Goal: Information Seeking & Learning: Check status

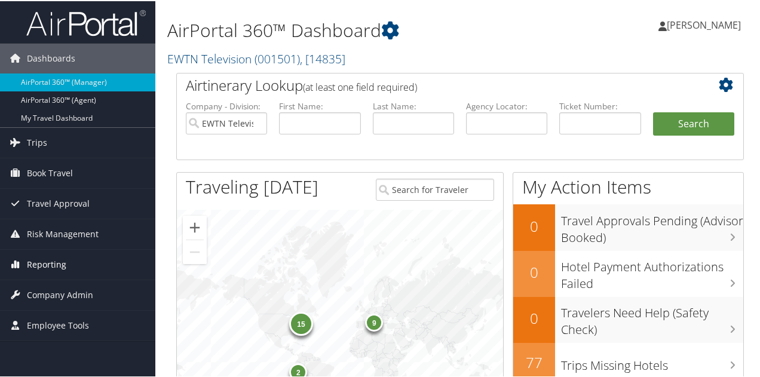
click at [41, 252] on span "Reporting" at bounding box center [46, 264] width 39 height 30
click at [55, 276] on span "Reporting" at bounding box center [46, 264] width 39 height 30
click at [47, 259] on span "Reporting" at bounding box center [46, 264] width 39 height 30
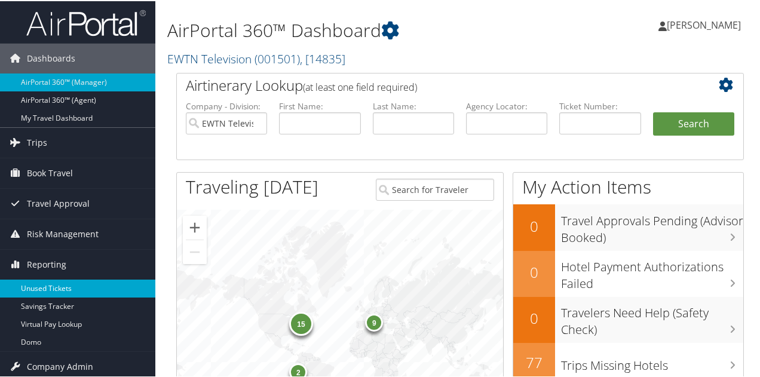
click at [57, 279] on link "Unused Tickets" at bounding box center [77, 288] width 155 height 18
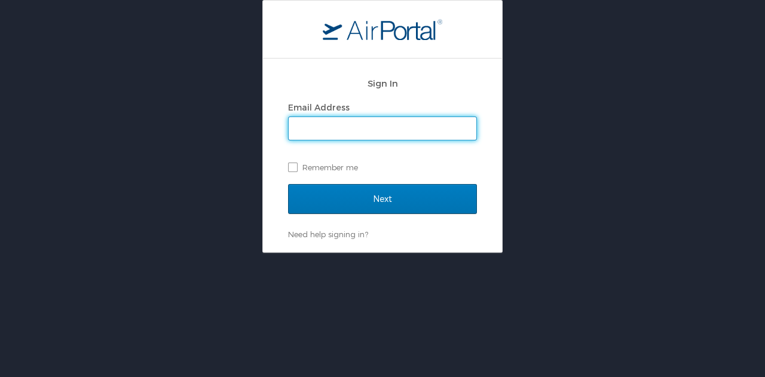
click at [368, 118] on input "Email Address" at bounding box center [383, 128] width 188 height 23
type input "[EMAIL_ADDRESS][DOMAIN_NAME]"
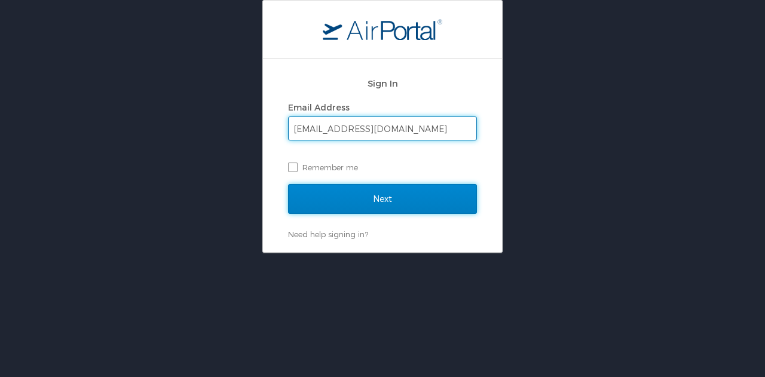
click at [407, 195] on input "Next" at bounding box center [382, 199] width 189 height 30
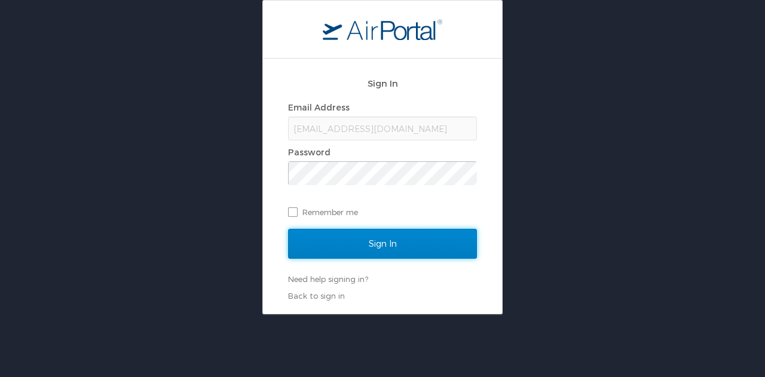
click at [389, 248] on input "Sign In" at bounding box center [382, 244] width 189 height 30
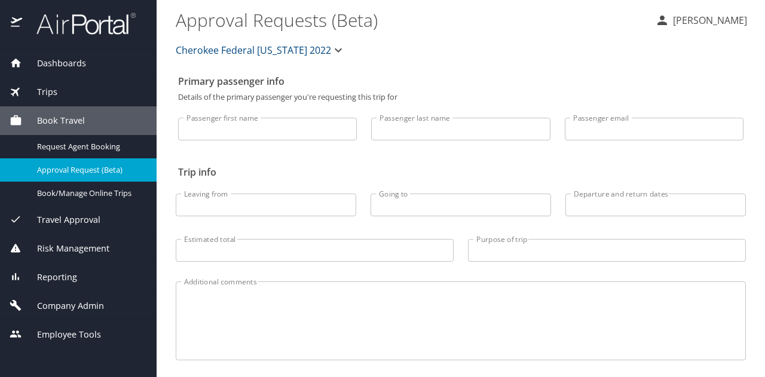
select select "US"
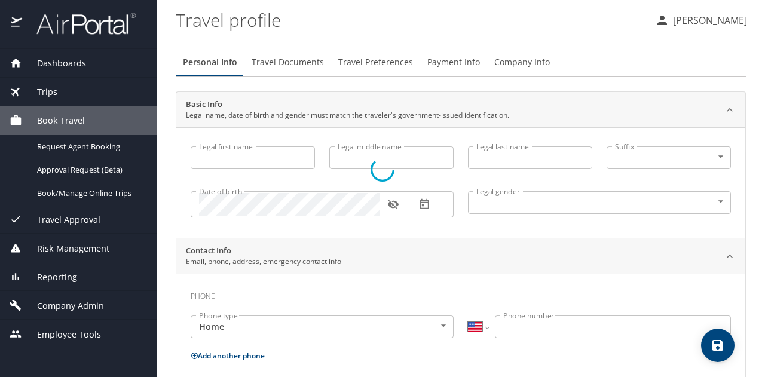
type input "Lori"
type input "Fuller"
type input "Female"
select select "US"
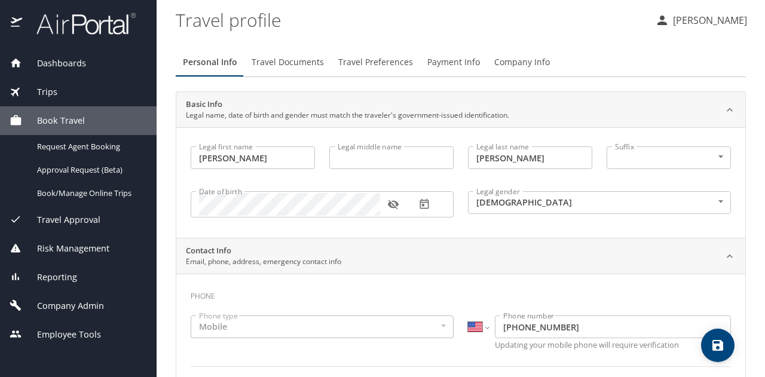
click at [61, 279] on span "Reporting" at bounding box center [49, 277] width 55 height 13
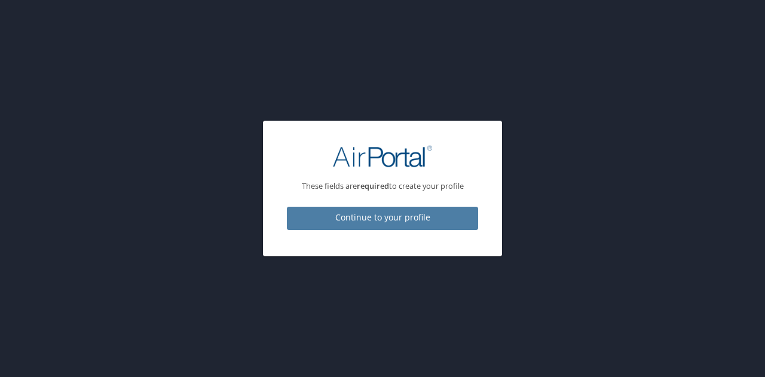
click at [348, 222] on span "Continue to your profile" at bounding box center [383, 217] width 172 height 15
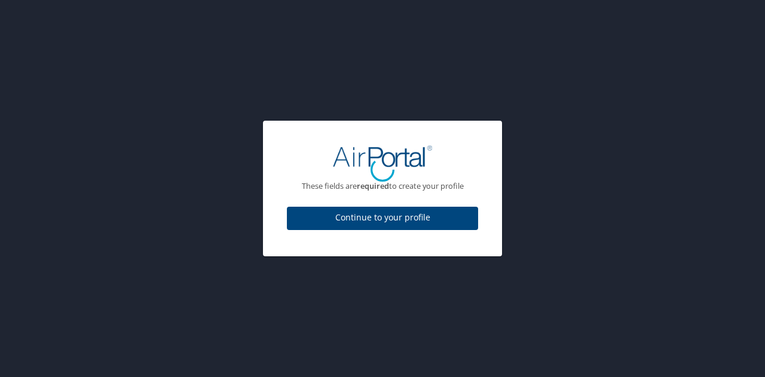
select select "US"
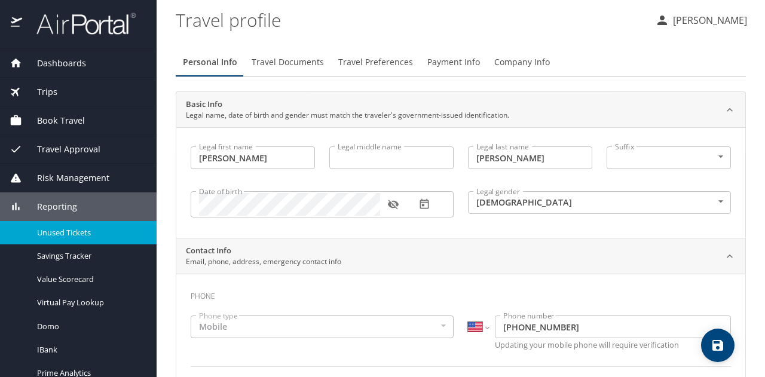
click at [85, 234] on span "Unused Tickets" at bounding box center [89, 232] width 105 height 11
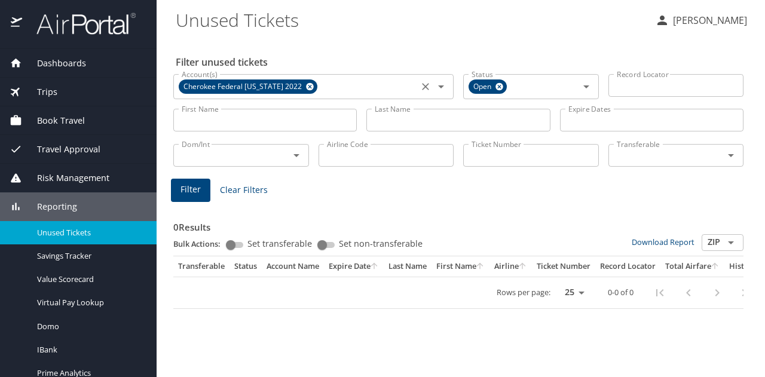
click at [306, 87] on icon at bounding box center [310, 87] width 8 height 8
click at [503, 90] on icon at bounding box center [499, 86] width 9 height 13
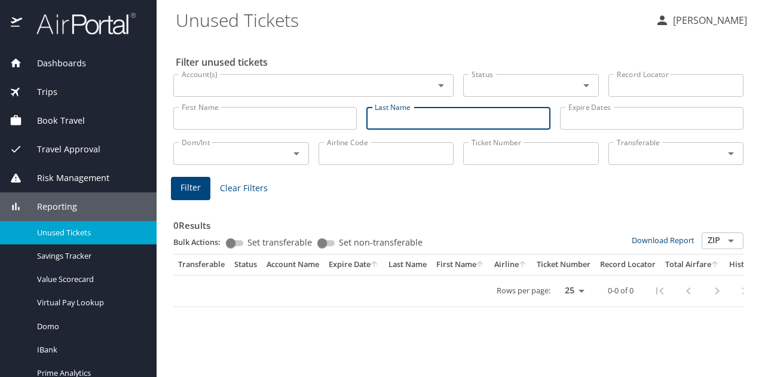
click at [408, 117] on input "Last Name" at bounding box center [458, 118] width 184 height 23
type input "roberts"
click at [313, 121] on input "First Name" at bounding box center [265, 118] width 184 height 23
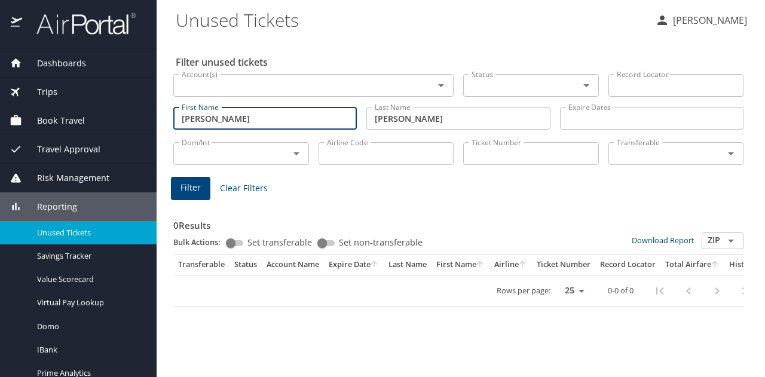
type input "david"
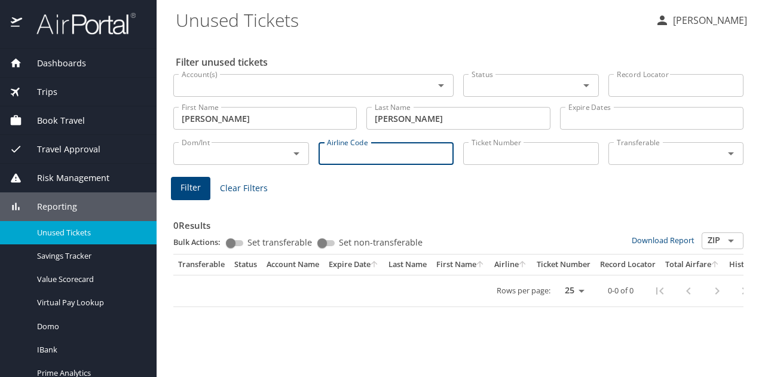
click at [346, 158] on input "Airline Code" at bounding box center [387, 153] width 136 height 23
click at [187, 189] on span "Filter" at bounding box center [191, 188] width 20 height 15
drag, startPoint x: 356, startPoint y: 155, endPoint x: 268, endPoint y: 155, distance: 87.9
click at [268, 155] on div "Dom/Int Dom/Int Airline Code 006 Airline Code Ticket Number Ticket Number Trans…" at bounding box center [459, 152] width 580 height 39
type input "dl"
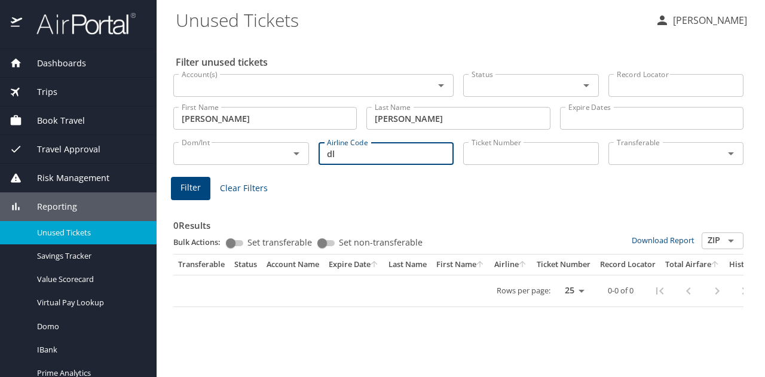
click at [308, 84] on input "Account(s)" at bounding box center [296, 86] width 238 height 16
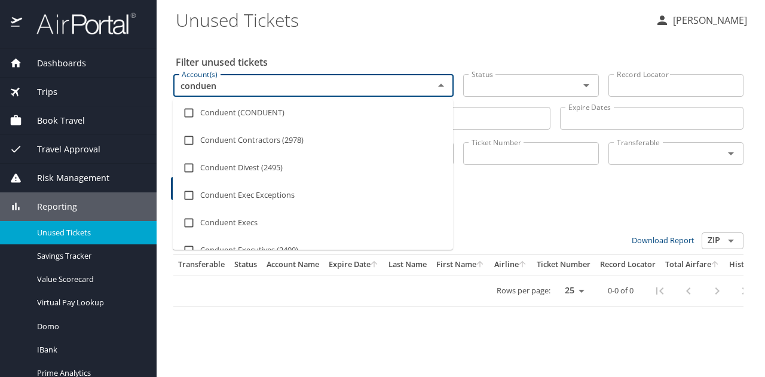
type input "conduent"
click at [190, 111] on input "checkbox" at bounding box center [189, 113] width 23 height 23
checkbox input "true"
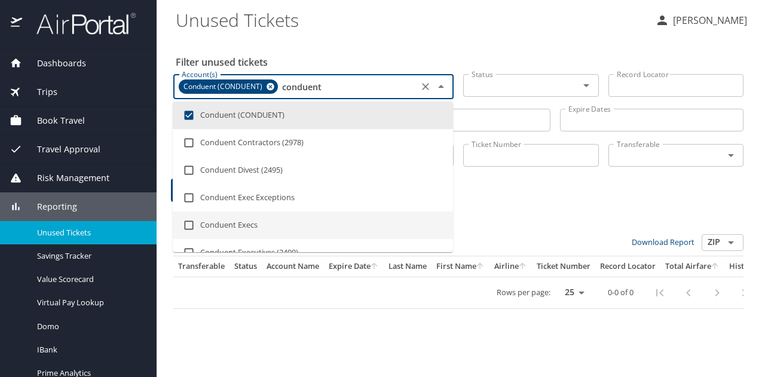
type input "conduent"
click at [514, 194] on div "Filter Clear Filters" at bounding box center [458, 190] width 575 height 23
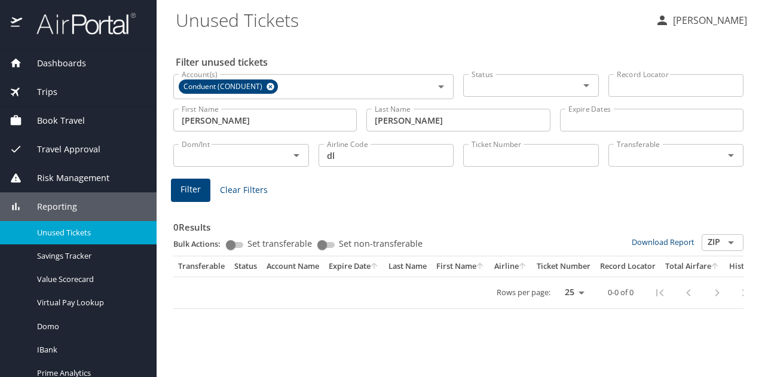
click at [188, 195] on span "Filter" at bounding box center [191, 189] width 20 height 15
click at [432, 83] on button "Clear" at bounding box center [425, 86] width 17 height 17
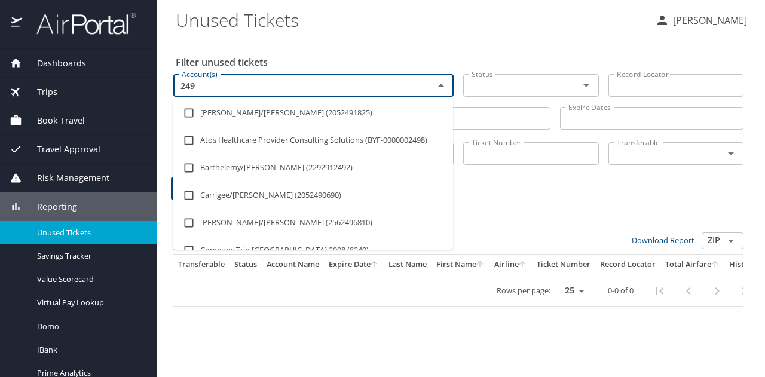
type input "2497"
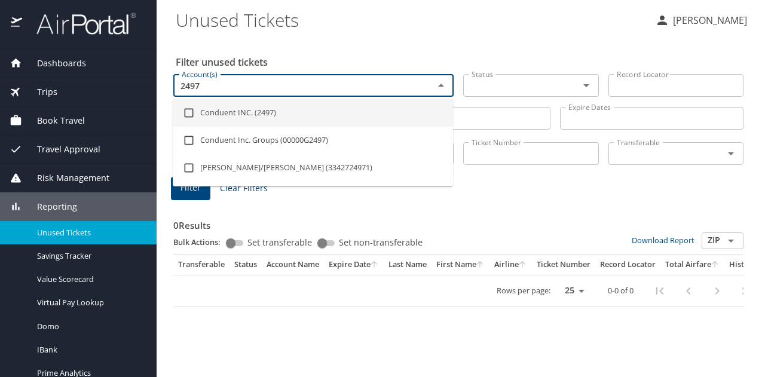
click at [259, 107] on li "Conduent INC. (2497)" at bounding box center [313, 113] width 280 height 28
checkbox input "true"
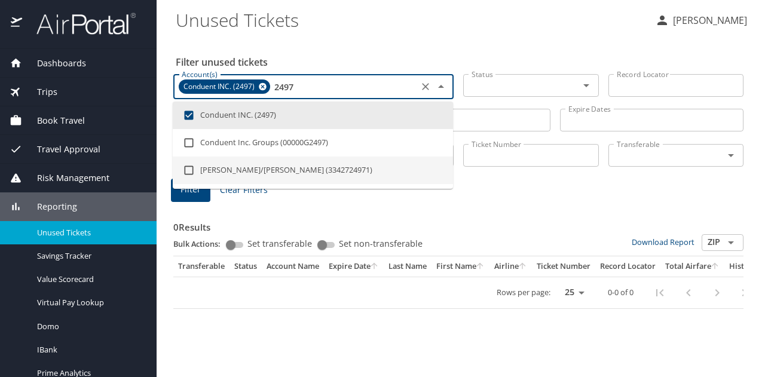
type input "2497"
click at [344, 210] on div "0 Results Bulk Actions: Set transferable Set non-transferable Download Report Z…" at bounding box center [458, 256] width 570 height 105
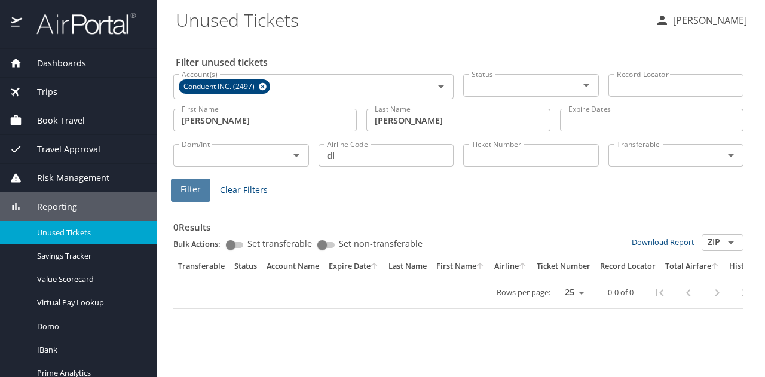
click at [181, 193] on span "Filter" at bounding box center [191, 189] width 20 height 15
click at [366, 162] on input "dl" at bounding box center [387, 155] width 136 height 23
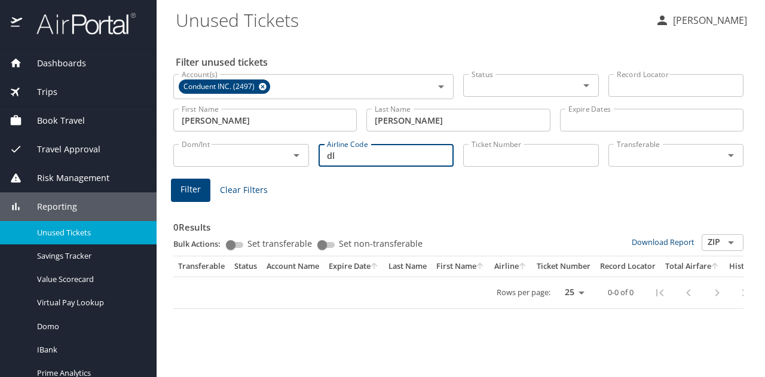
type input "d"
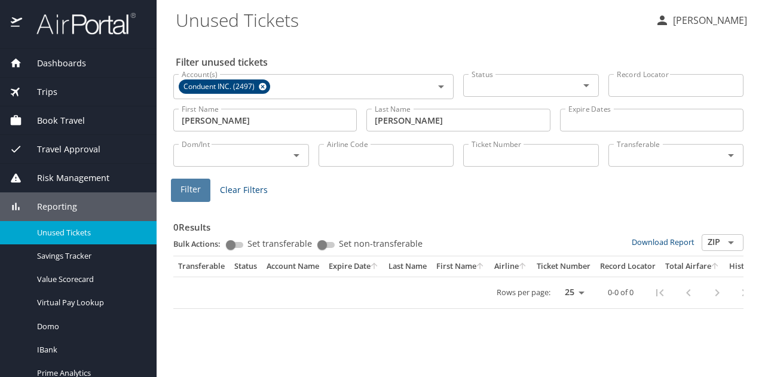
click at [178, 186] on button "Filter" at bounding box center [190, 190] width 39 height 23
click at [204, 192] on button "Filter" at bounding box center [190, 190] width 39 height 23
click at [476, 156] on input "Ticket Number" at bounding box center [531, 155] width 136 height 23
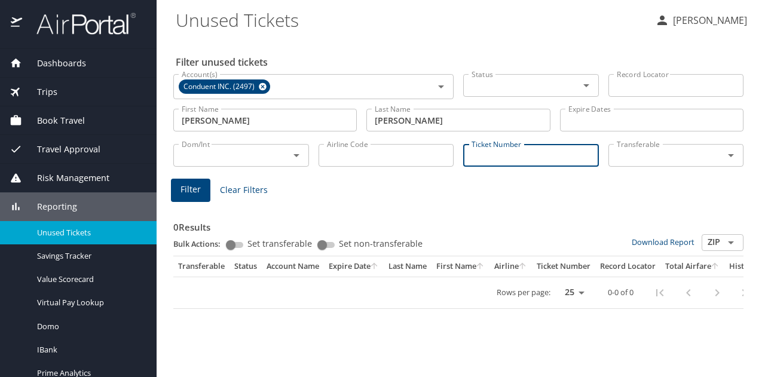
paste input "0068999945496"
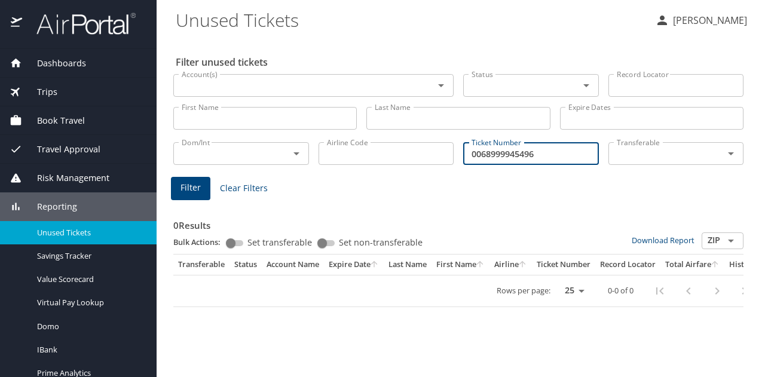
type input "0068999945496"
click at [195, 192] on span "Filter" at bounding box center [191, 188] width 20 height 15
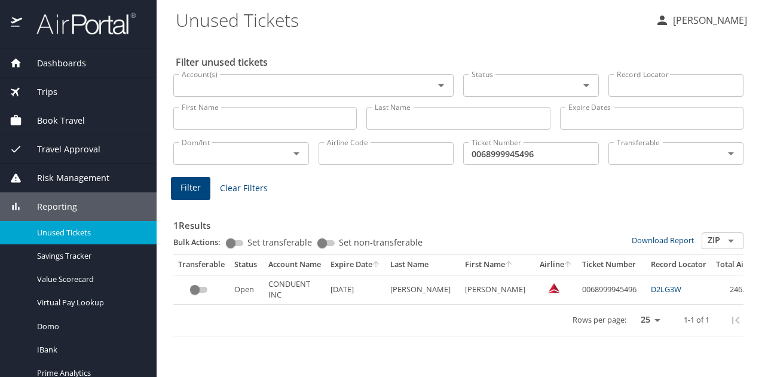
scroll to position [0, 57]
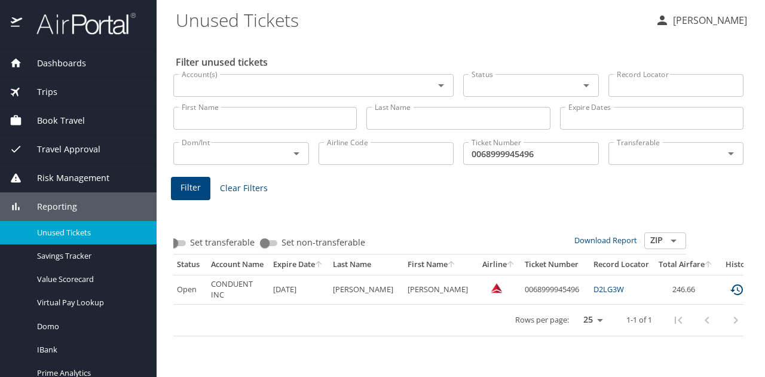
click at [765, 291] on icon "expand row" at bounding box center [773, 290] width 14 height 14
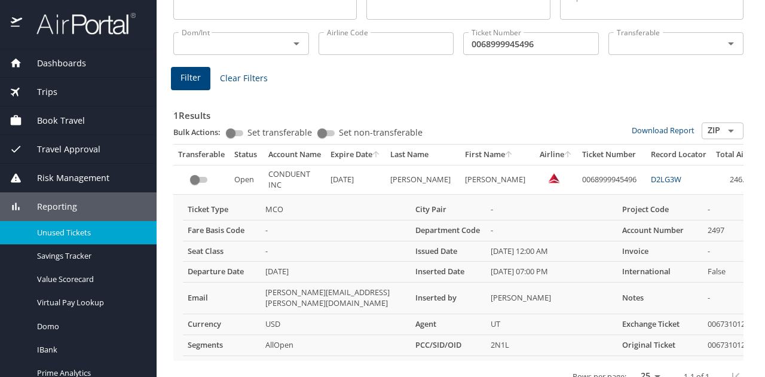
scroll to position [138, 0]
